Goal: Task Accomplishment & Management: Manage account settings

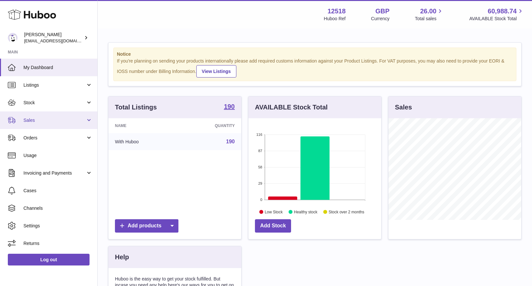
scroll to position [102, 133]
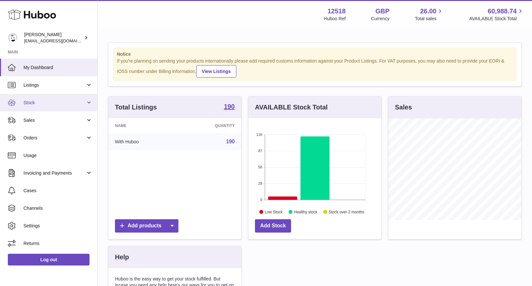
click at [39, 105] on span "Stock" at bounding box center [54, 103] width 62 height 6
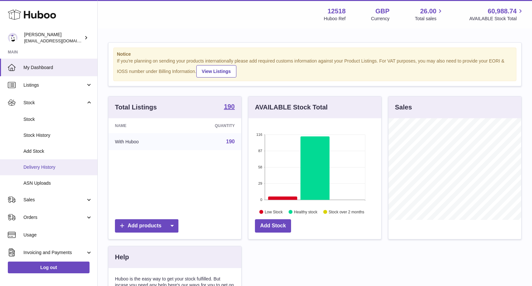
click at [41, 166] on span "Delivery History" at bounding box center [57, 167] width 69 height 6
click at [47, 166] on span "Delivery History" at bounding box center [57, 167] width 69 height 6
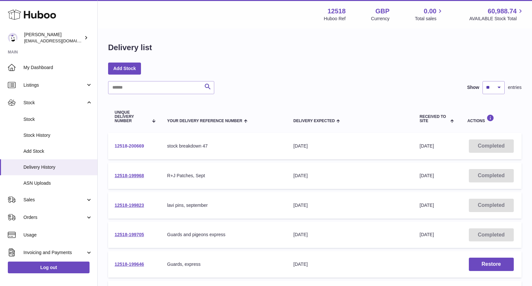
click at [132, 145] on link "12518-200669" at bounding box center [129, 145] width 29 height 5
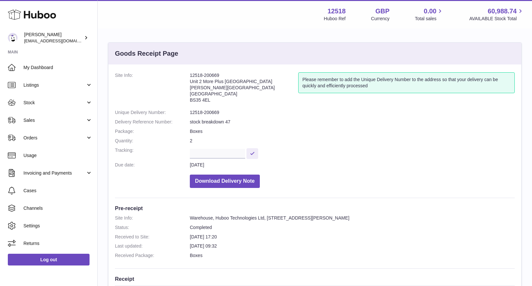
drag, startPoint x: 214, startPoint y: 101, endPoint x: 190, endPoint y: 82, distance: 30.6
click at [190, 82] on address "12518-200669 Unit 2 [GEOGRAPHIC_DATA][PERSON_NAME][STREET_ADDRESS]" at bounding box center [244, 89] width 109 height 34
copy address "Unit 2 More [GEOGRAPHIC_DATA][STREET_ADDRESS][PERSON_NAME]"
click at [29, 100] on span "Stock" at bounding box center [54, 103] width 62 height 6
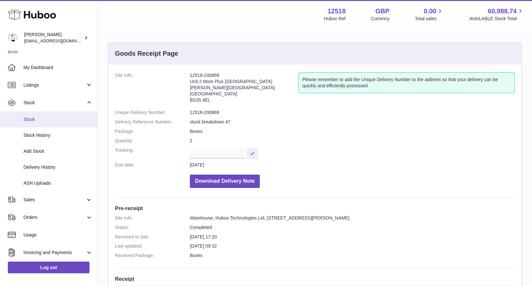
click at [31, 120] on span "Stock" at bounding box center [57, 119] width 69 height 6
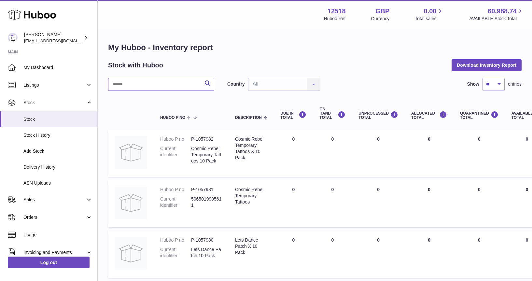
click at [140, 84] on input "text" at bounding box center [161, 84] width 106 height 13
type input "****"
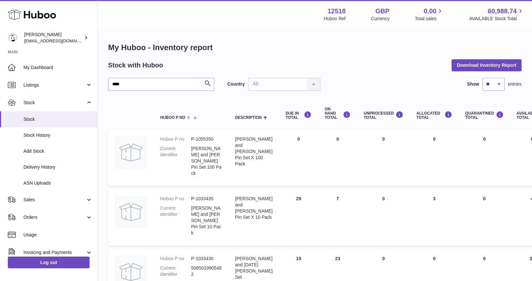
drag, startPoint x: 332, startPoint y: 188, endPoint x: 323, endPoint y: 204, distance: 19.1
click at [320, 189] on td "ON HAND Total 7" at bounding box center [337, 217] width 39 height 56
click at [36, 202] on span "Sales" at bounding box center [54, 200] width 62 height 6
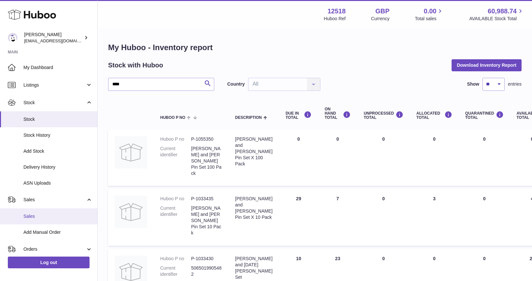
click at [33, 214] on span "Sales" at bounding box center [57, 216] width 69 height 6
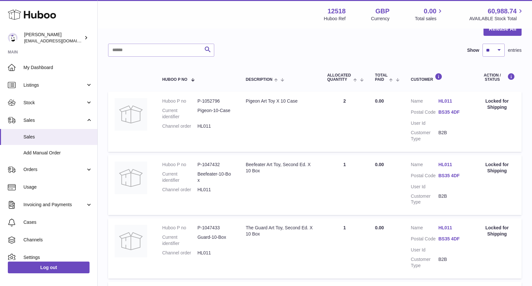
scroll to position [69, 0]
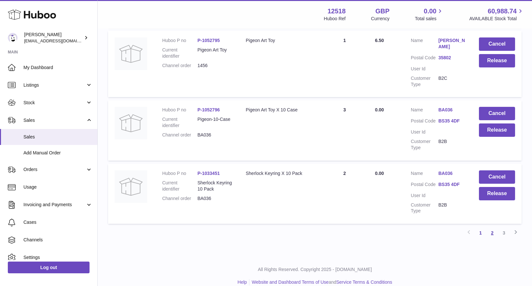
click at [494, 227] on link "2" at bounding box center [493, 233] width 12 height 12
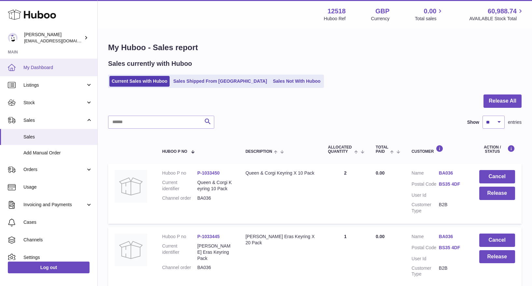
click at [33, 68] on span "My Dashboard" at bounding box center [57, 68] width 69 height 6
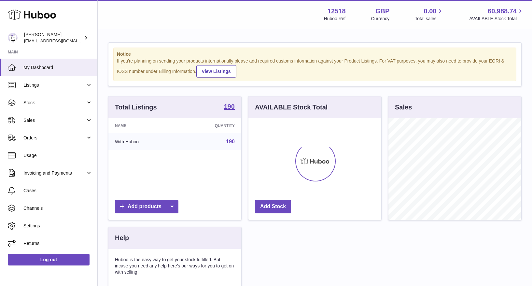
scroll to position [102, 133]
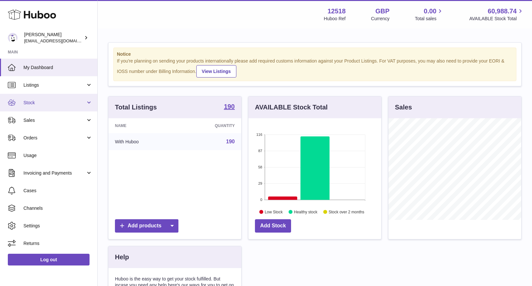
click at [35, 103] on span "Stock" at bounding box center [54, 103] width 62 height 6
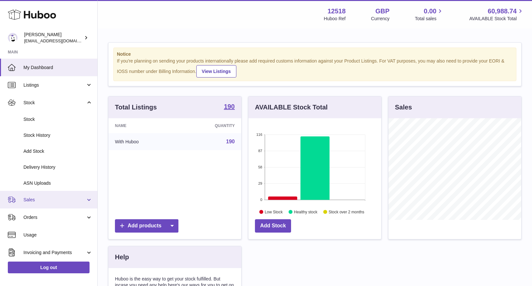
click at [29, 201] on span "Sales" at bounding box center [54, 200] width 62 height 6
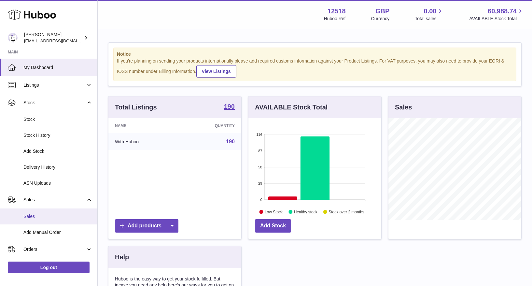
click at [30, 213] on span "Sales" at bounding box center [57, 216] width 69 height 6
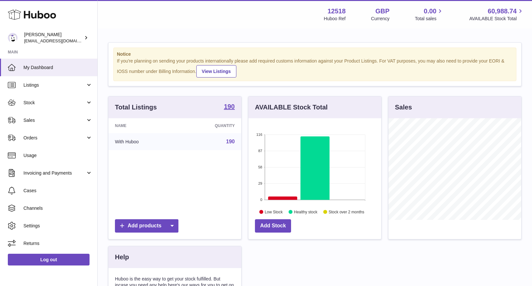
scroll to position [102, 133]
click at [34, 84] on span "Listings" at bounding box center [54, 85] width 62 height 6
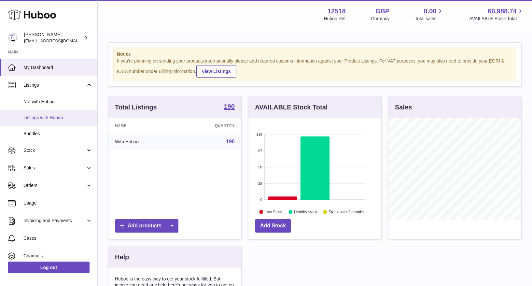
click at [34, 119] on span "Listings with Huboo" at bounding box center [57, 118] width 69 height 6
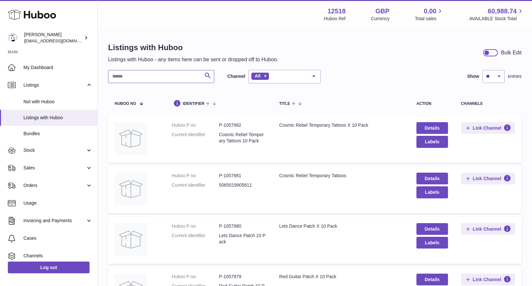
click at [172, 77] on input "text" at bounding box center [161, 76] width 106 height 13
paste input "**********"
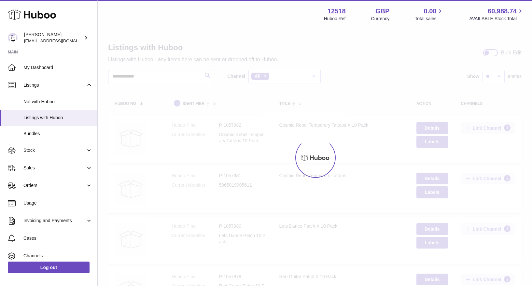
type input "**********"
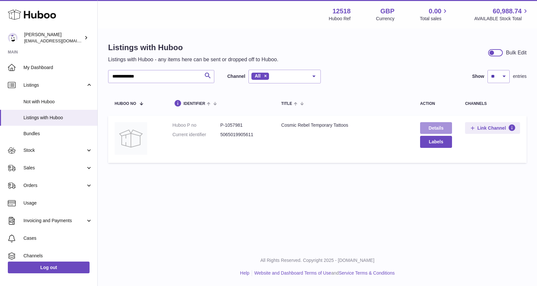
click at [437, 128] on link "Details" at bounding box center [436, 128] width 32 height 12
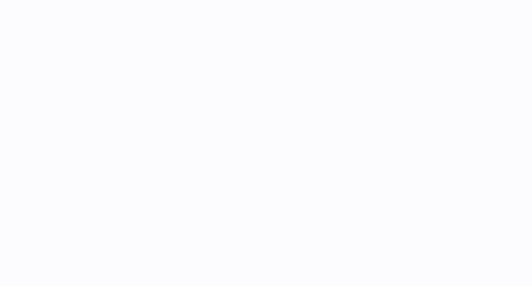
select select "**"
select select "****"
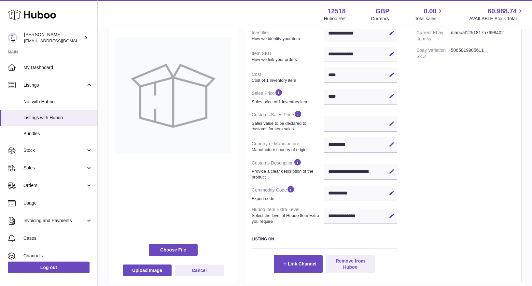
scroll to position [118, 0]
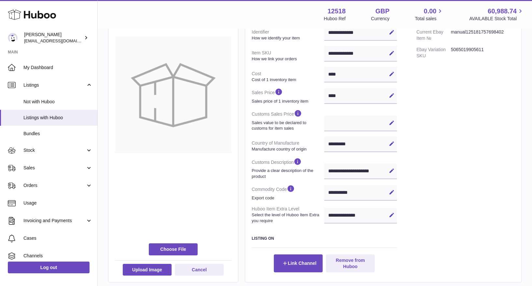
drag, startPoint x: 390, startPoint y: 193, endPoint x: 384, endPoint y: 196, distance: 7.6
click at [390, 193] on icon at bounding box center [392, 192] width 6 height 6
drag, startPoint x: 351, startPoint y: 192, endPoint x: 325, endPoint y: 190, distance: 25.5
click at [326, 190] on input "**********" at bounding box center [361, 193] width 73 height 16
click at [530, 87] on div "**********" at bounding box center [315, 103] width 435 height 385
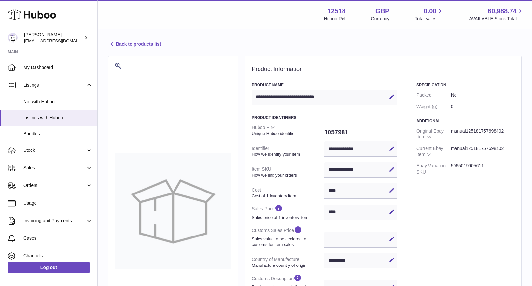
scroll to position [0, 0]
